Goal: Task Accomplishment & Management: Use online tool/utility

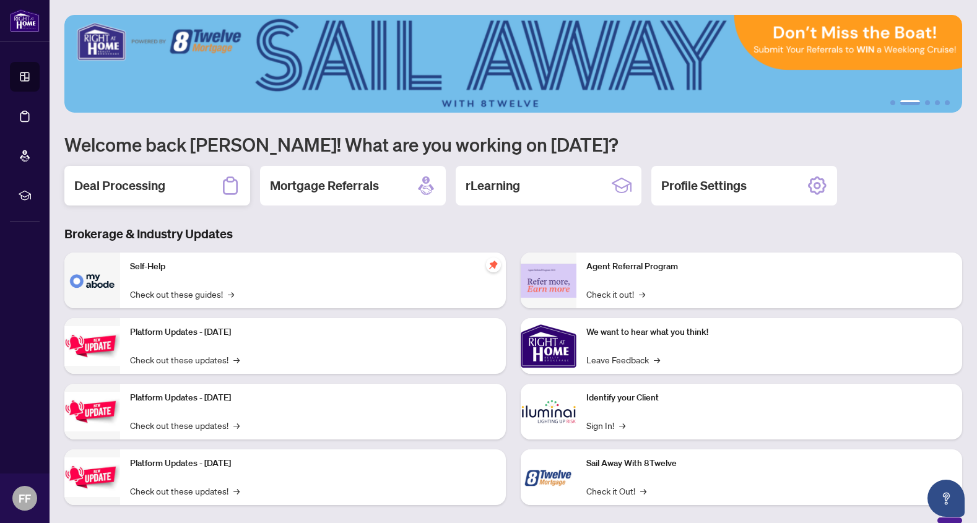
click at [162, 187] on h2 "Deal Processing" at bounding box center [119, 185] width 91 height 17
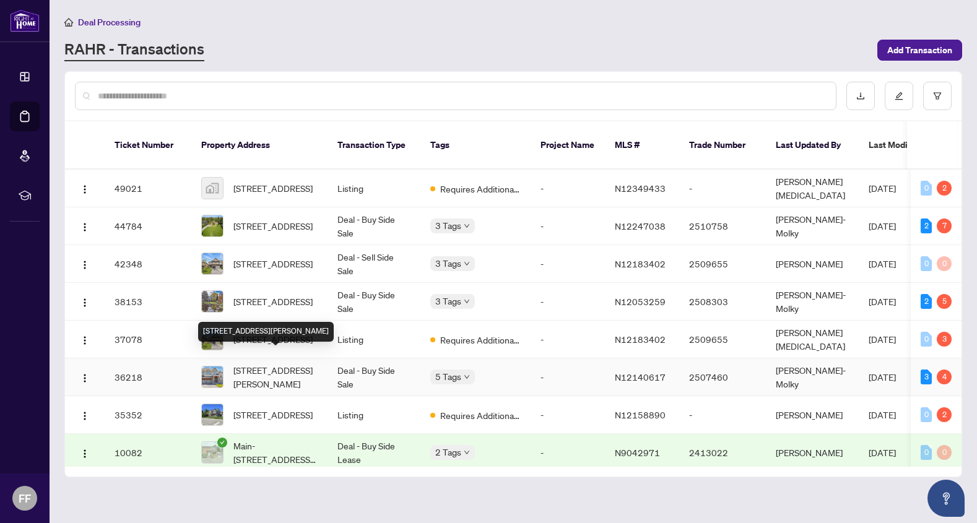
click at [282, 363] on span "[STREET_ADDRESS][PERSON_NAME]" at bounding box center [275, 376] width 84 height 27
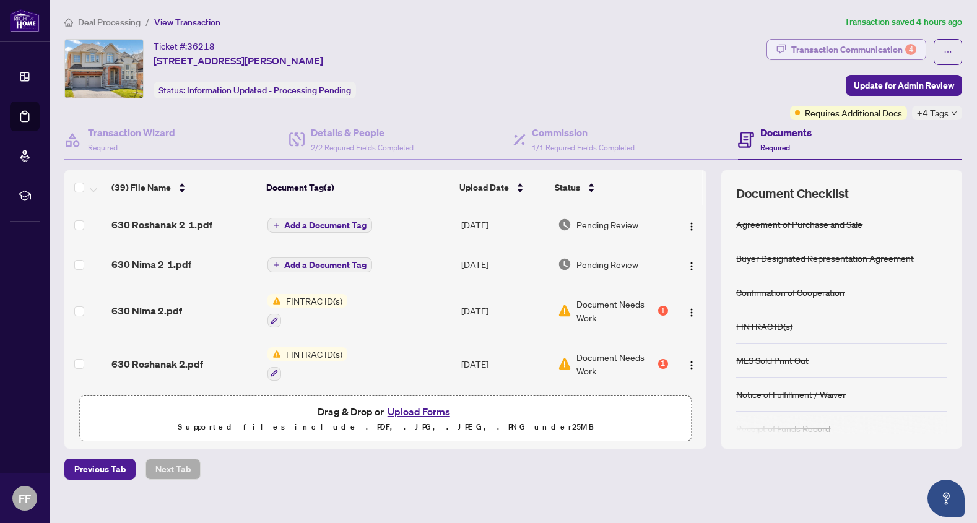
click at [815, 41] on div "Transaction Communication 4" at bounding box center [853, 50] width 125 height 20
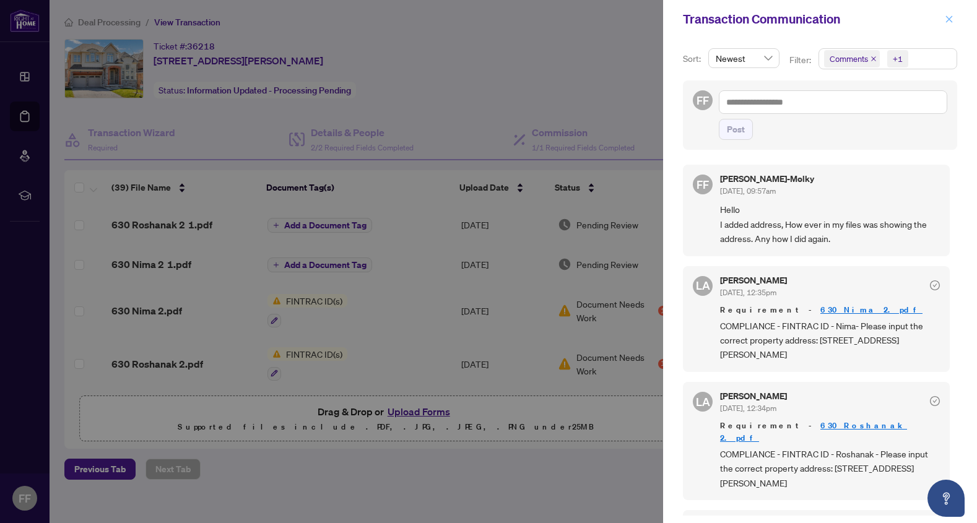
click at [945, 17] on icon "close" at bounding box center [949, 19] width 9 height 9
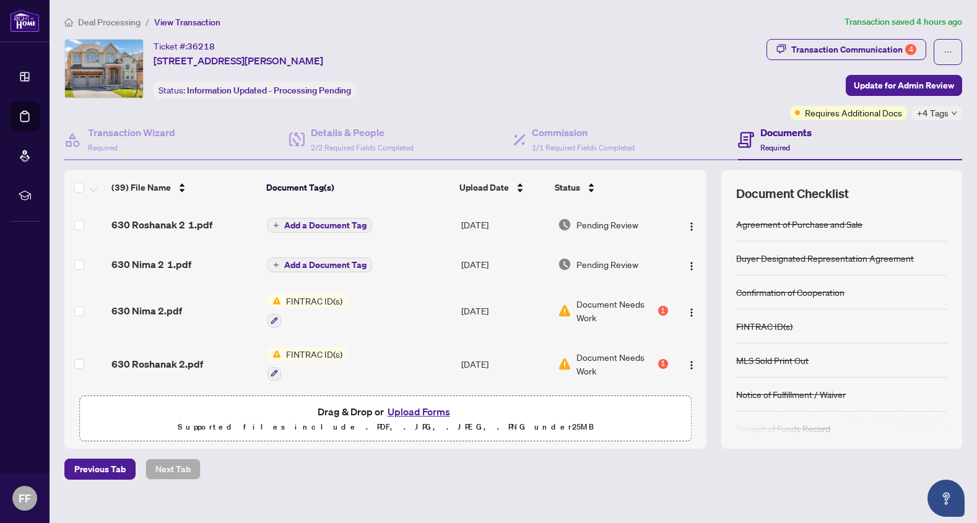
click at [646, 76] on div "Ticket #: 36218 [STREET_ADDRESS][PERSON_NAME] Status: Information Updated - Pro…" at bounding box center [412, 68] width 697 height 59
